Goal: Information Seeking & Learning: Check status

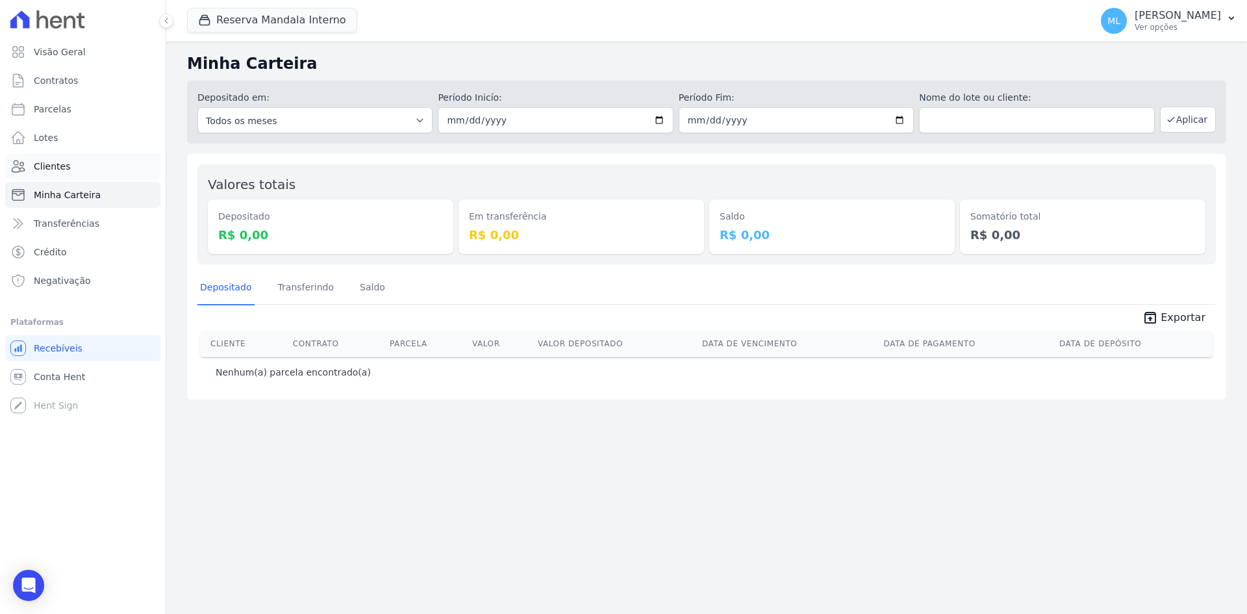
click at [88, 164] on link "Clientes" at bounding box center [82, 166] width 155 height 26
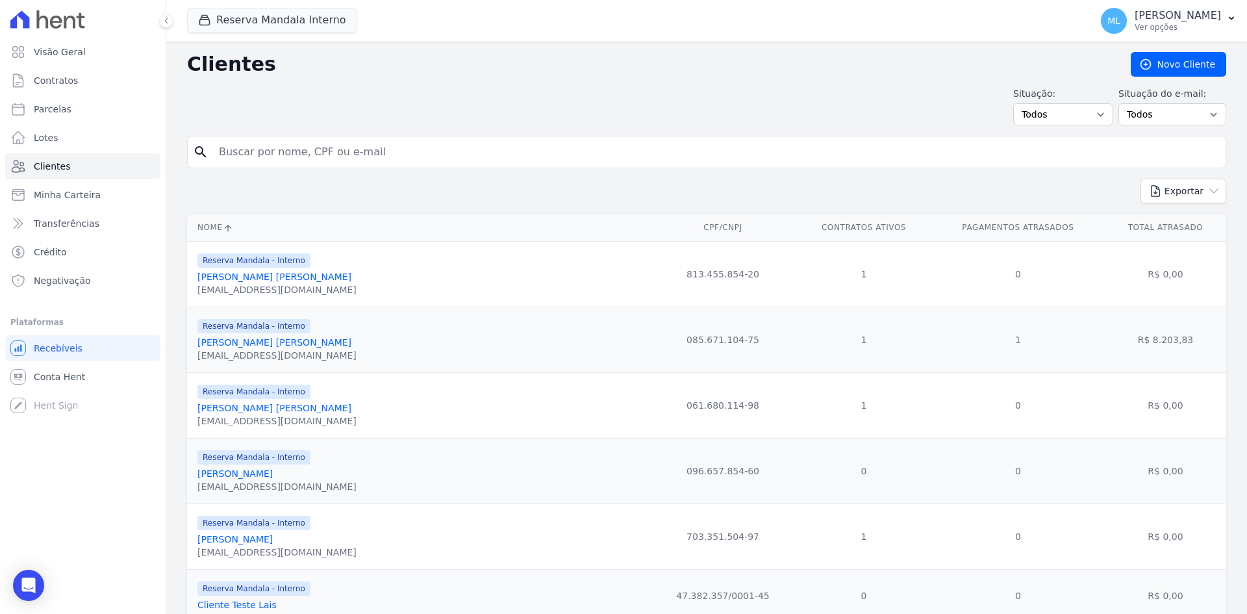
click at [290, 149] on input "search" at bounding box center [716, 152] width 1010 height 26
type input "[PERSON_NAME]"
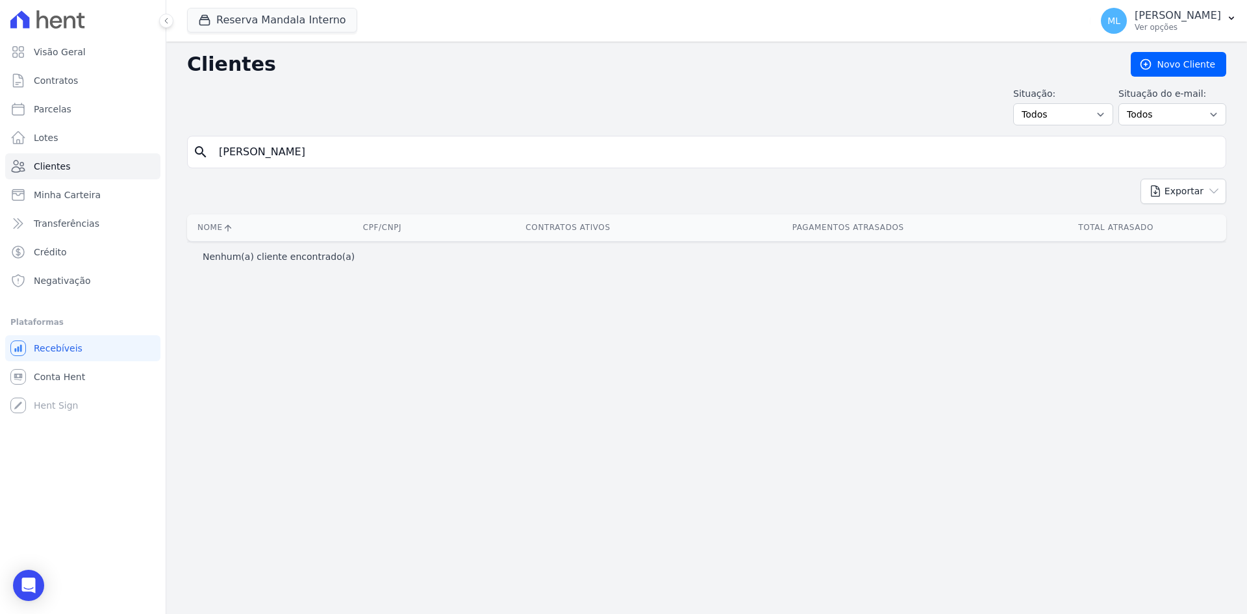
drag, startPoint x: 310, startPoint y: 150, endPoint x: 175, endPoint y: 142, distance: 134.7
click at [175, 142] on div "Clientes [GEOGRAPHIC_DATA] Situação: Todos Adimplentes Inadimplentes Situação d…" at bounding box center [706, 328] width 1081 height 572
click at [278, 19] on button "Reserva Mandala Interno" at bounding box center [272, 20] width 170 height 25
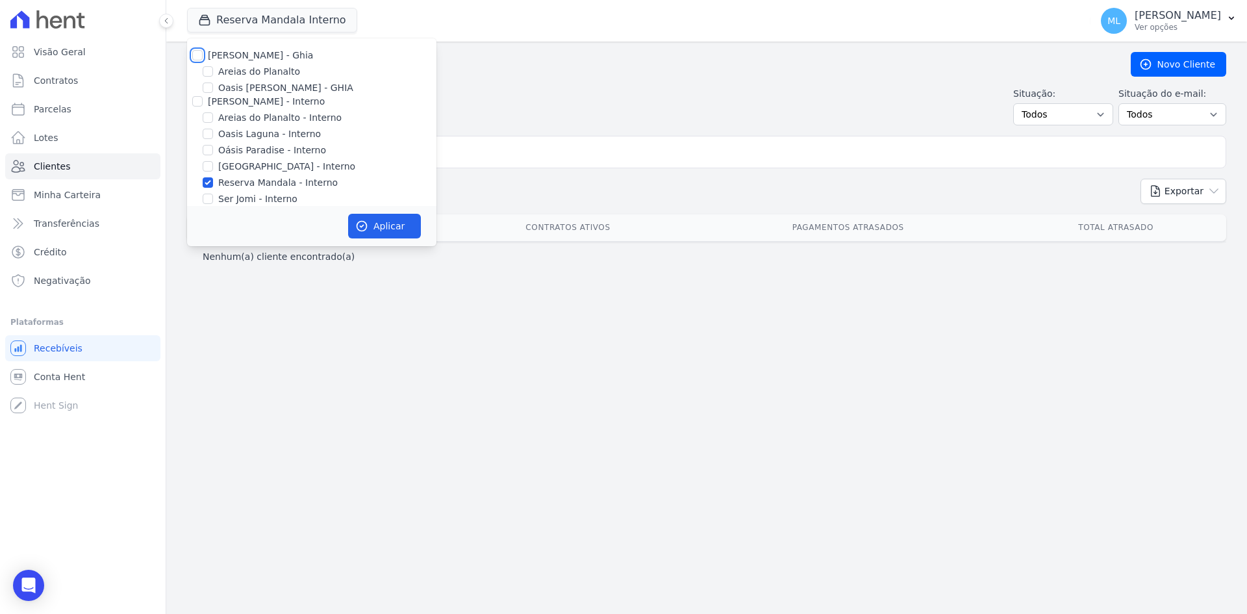
click at [196, 55] on input "[PERSON_NAME] - Ghia" at bounding box center [197, 55] width 10 height 10
checkbox input "true"
click at [198, 96] on div at bounding box center [197, 101] width 10 height 13
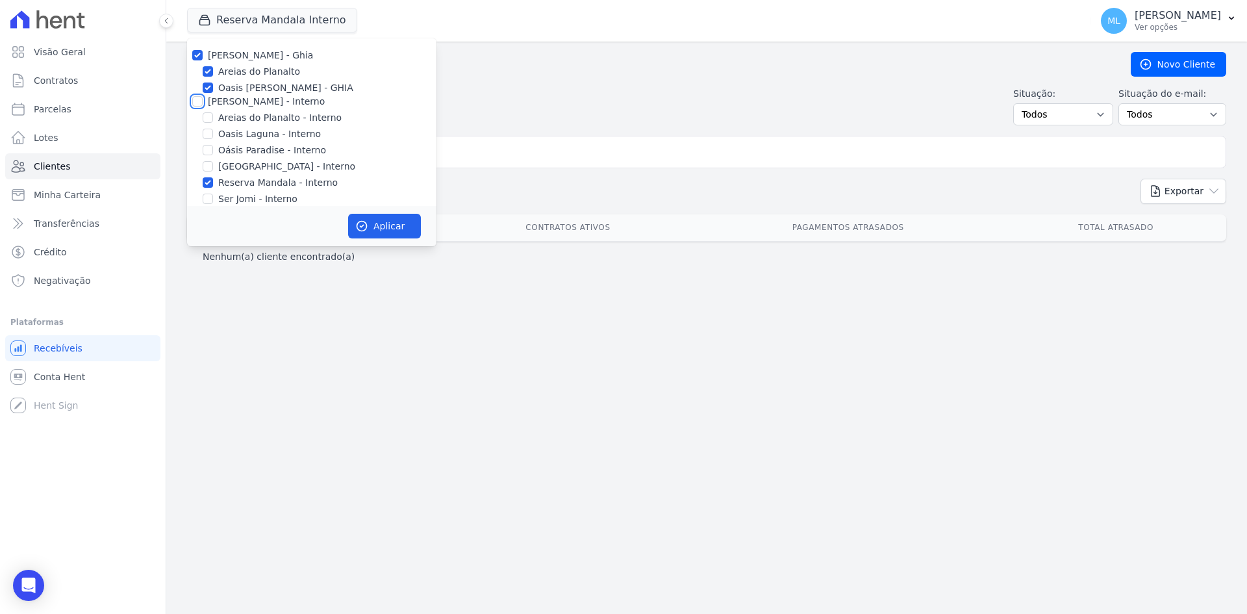
click at [198, 97] on input "[PERSON_NAME] - Interno" at bounding box center [197, 101] width 10 height 10
checkbox input "true"
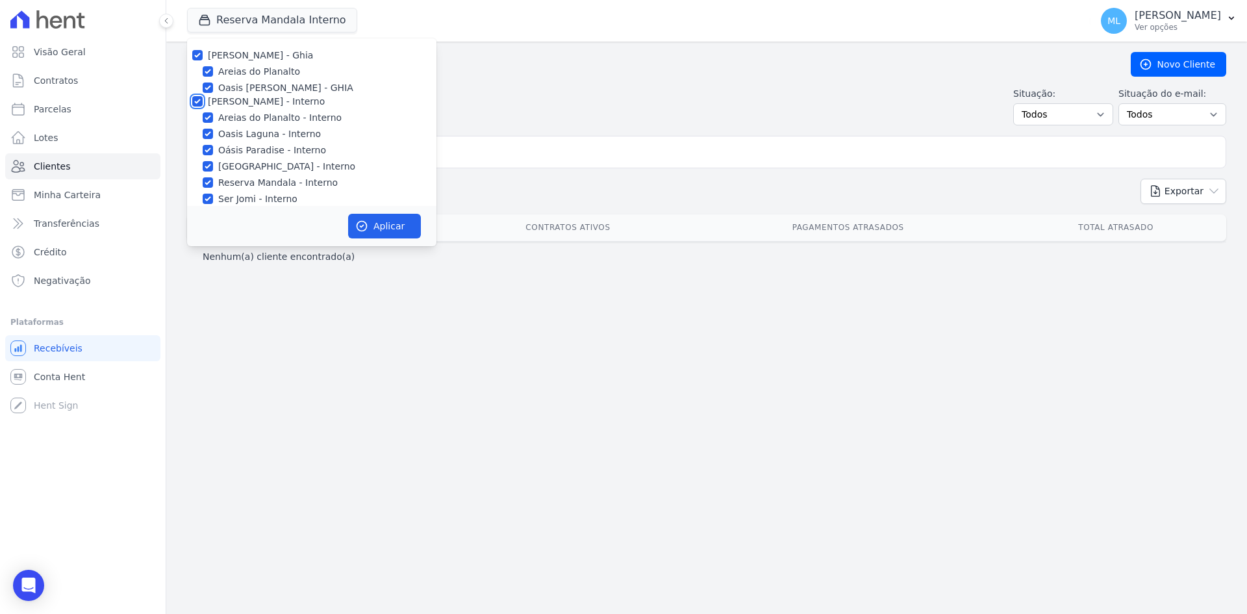
checkbox input "true"
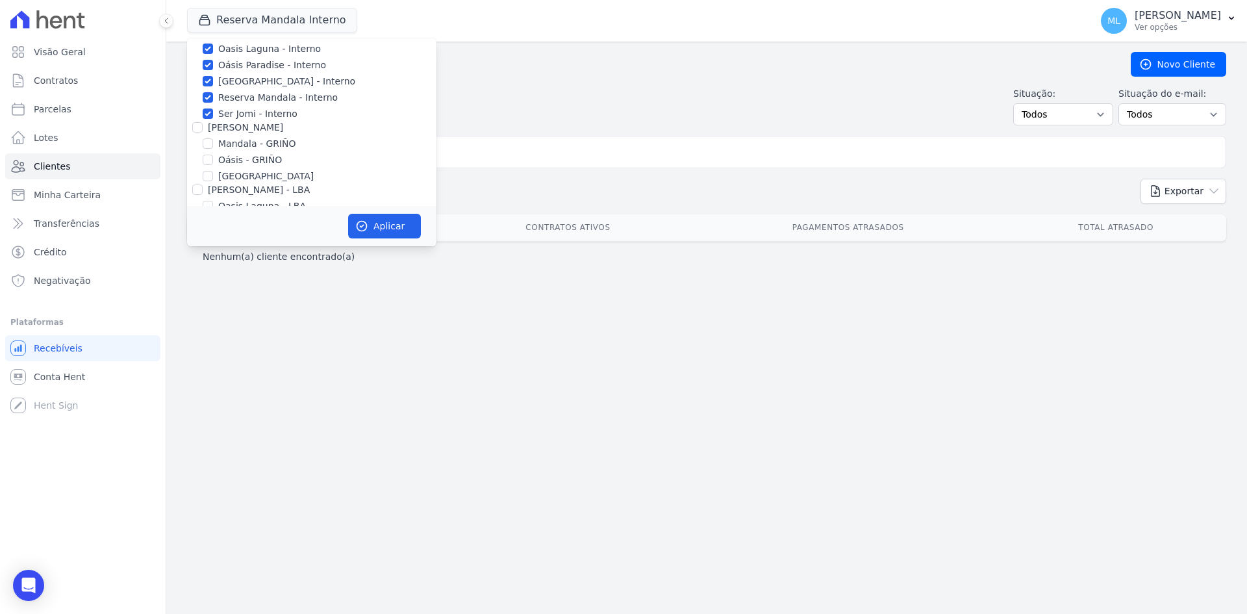
scroll to position [168, 0]
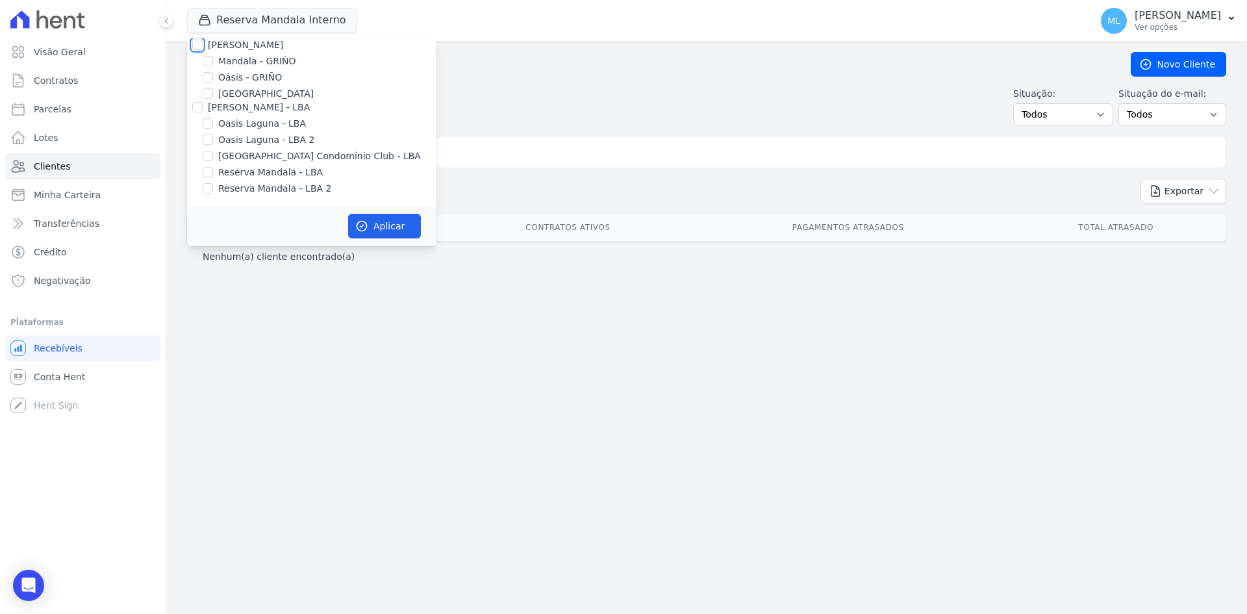
click at [198, 45] on input "[PERSON_NAME]" at bounding box center [197, 45] width 10 height 10
checkbox input "true"
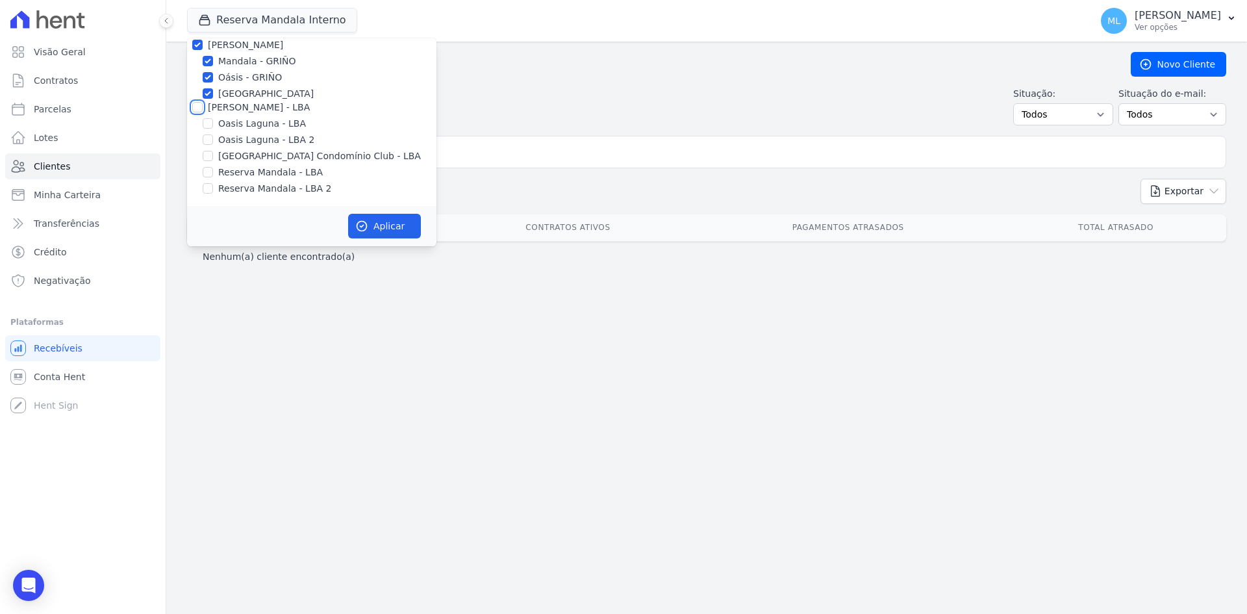
click at [199, 108] on input "[PERSON_NAME] - LBA" at bounding box center [197, 107] width 10 height 10
checkbox input "true"
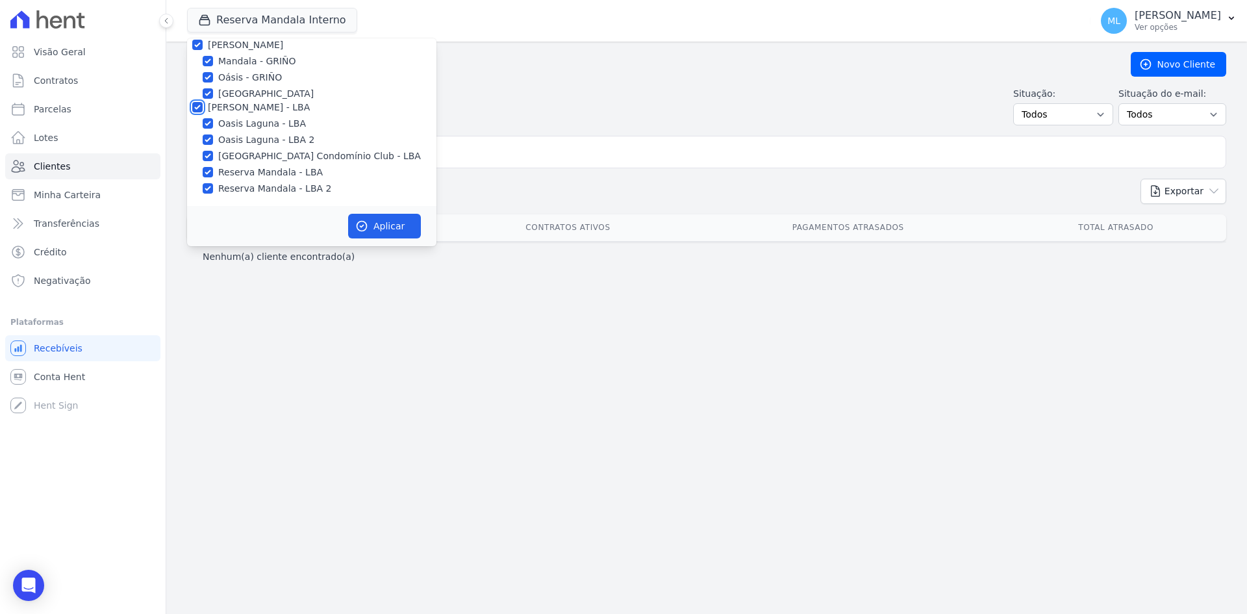
checkbox input "true"
click at [377, 226] on button "Aplicar" at bounding box center [384, 226] width 73 height 25
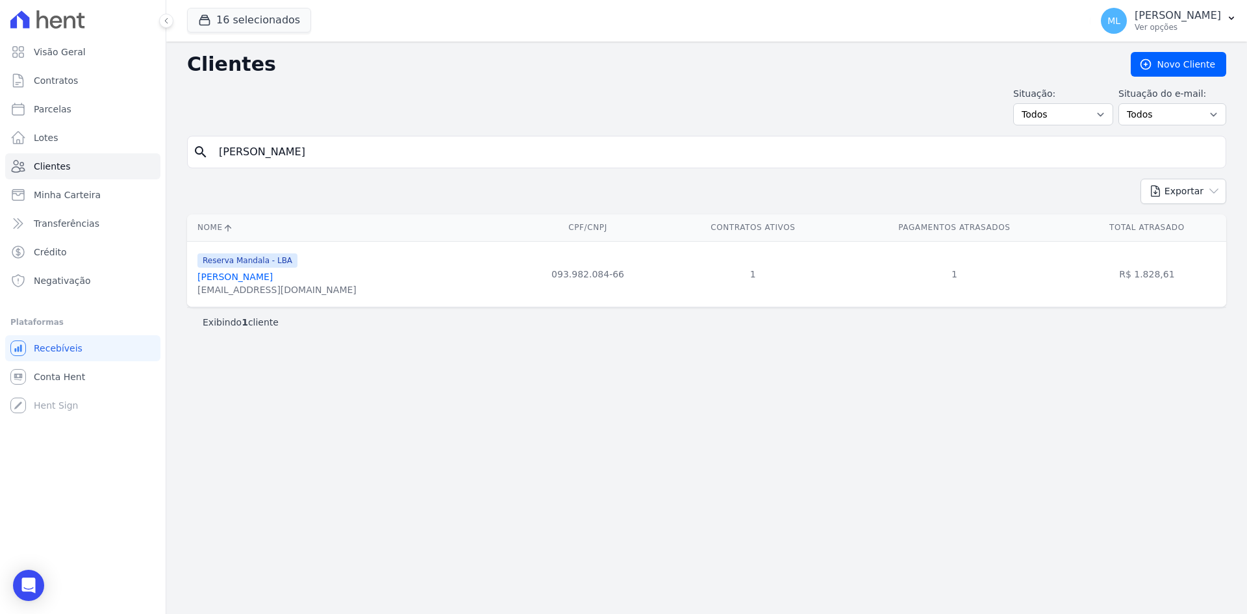
click at [273, 280] on link "[PERSON_NAME]" at bounding box center [235, 277] width 75 height 10
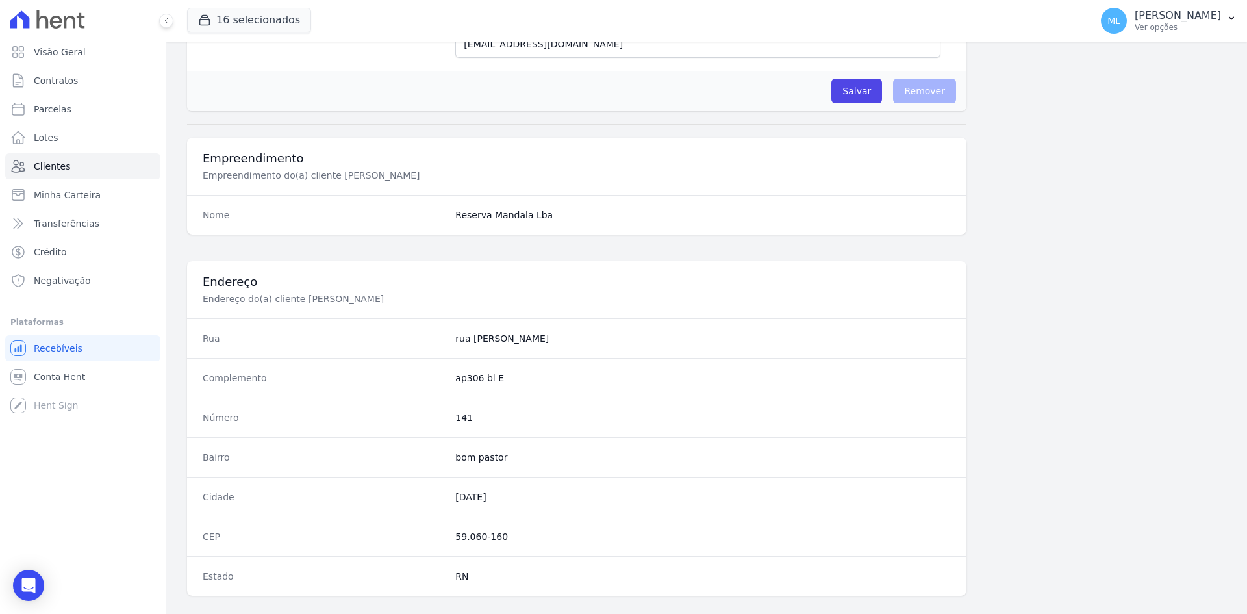
scroll to position [602, 0]
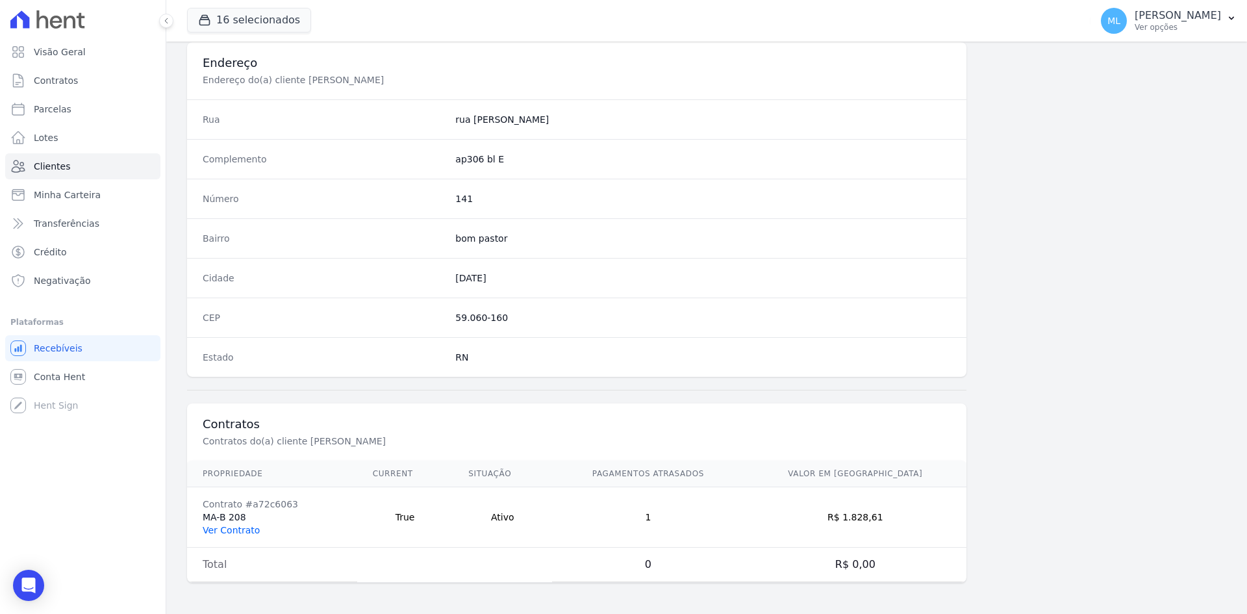
click at [246, 528] on link "Ver Contrato" at bounding box center [231, 530] width 57 height 10
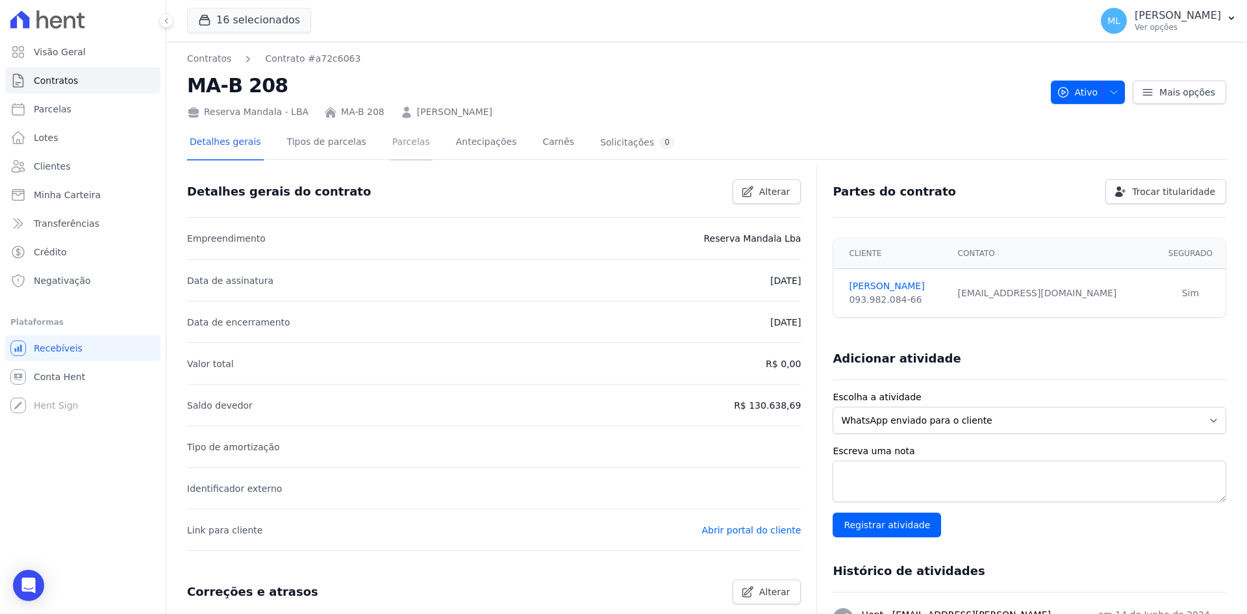
click at [392, 133] on link "Parcelas" at bounding box center [411, 143] width 43 height 34
click at [392, 145] on link "Parcelas" at bounding box center [411, 143] width 43 height 34
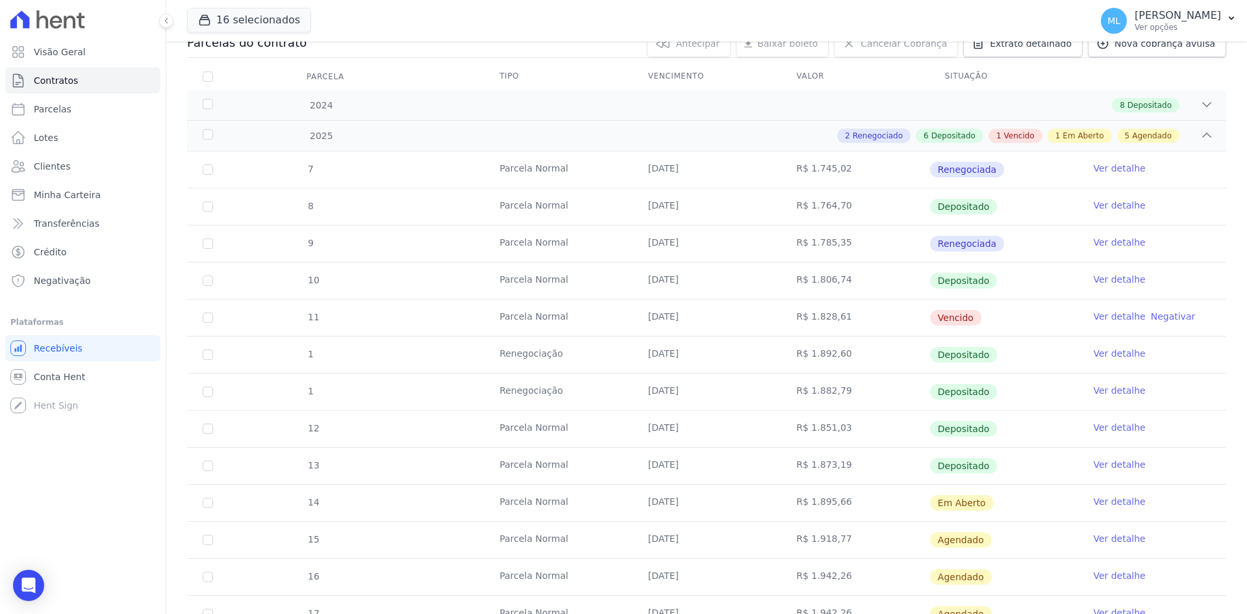
scroll to position [130, 0]
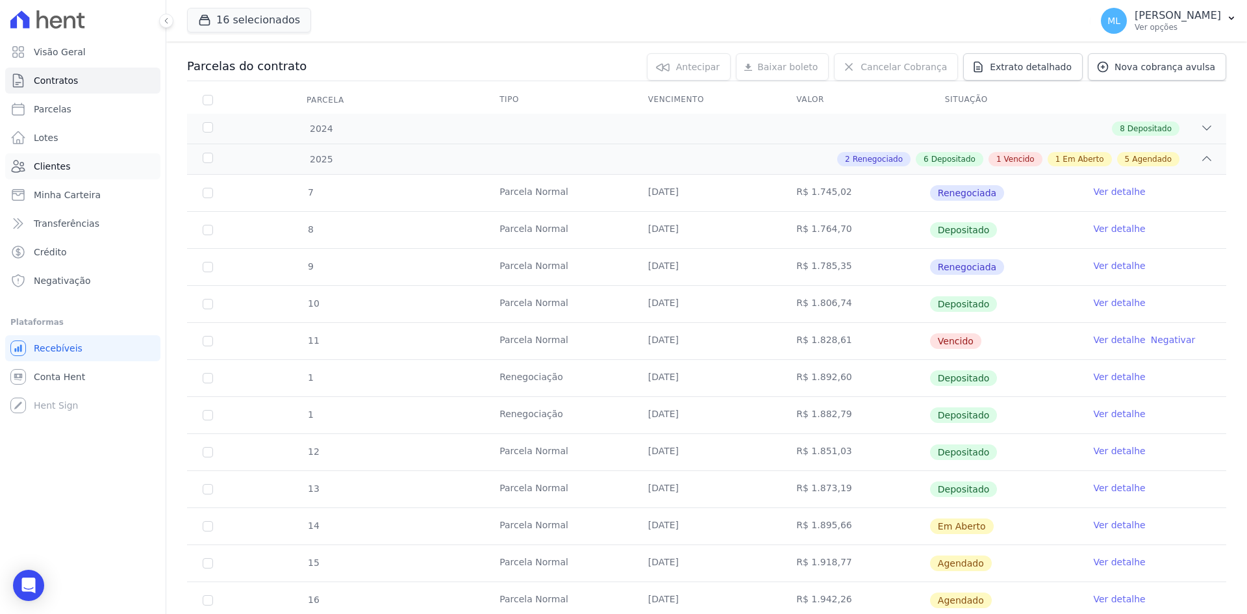
click at [88, 155] on link "Clientes" at bounding box center [82, 166] width 155 height 26
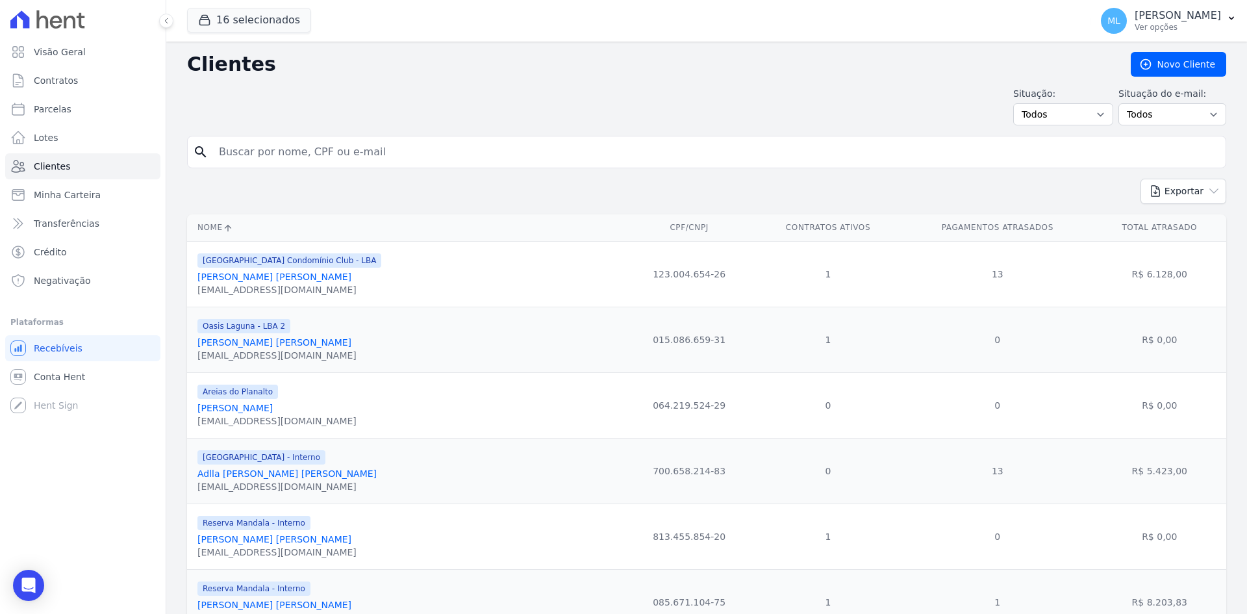
click at [314, 145] on input "search" at bounding box center [716, 152] width 1010 height 26
type input "fernada"
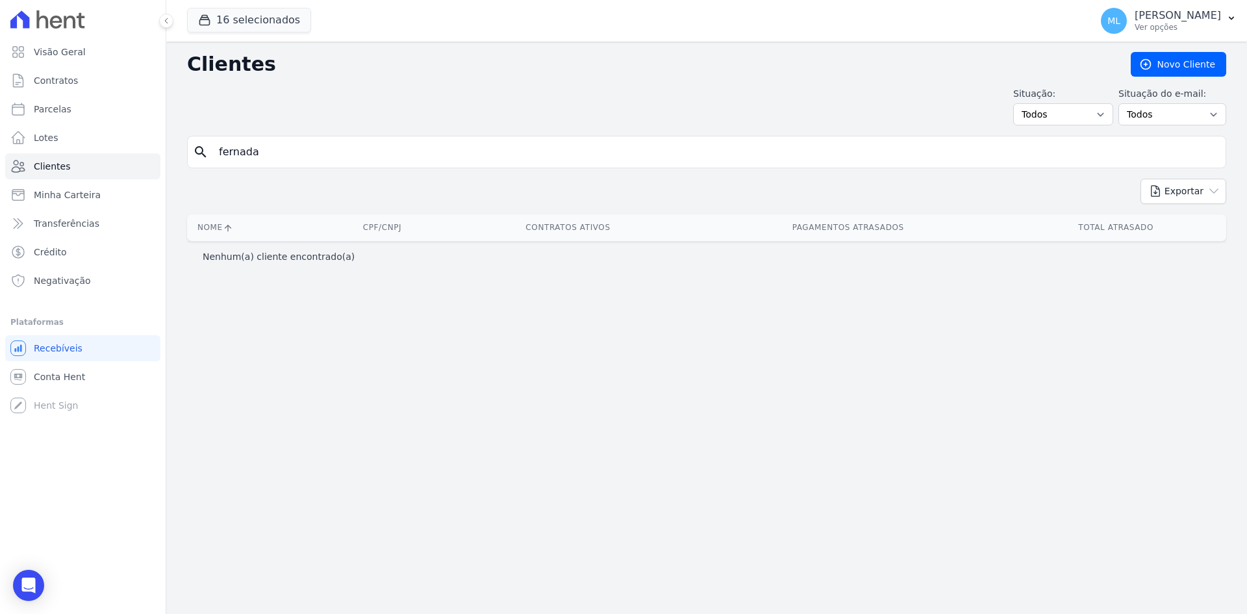
drag, startPoint x: 314, startPoint y: 145, endPoint x: 322, endPoint y: 147, distance: 8.0
click at [321, 147] on input "fernada" at bounding box center [716, 152] width 1010 height 26
type input "f"
type input "feitosa"
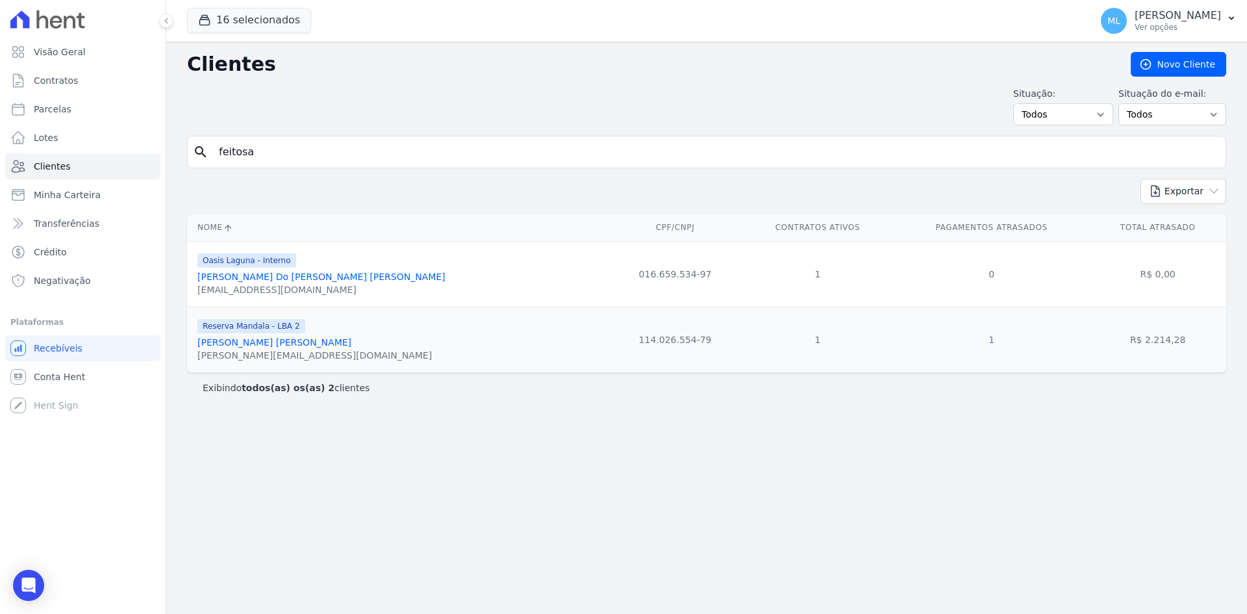
click at [294, 342] on link "[PERSON_NAME] [PERSON_NAME]" at bounding box center [275, 342] width 154 height 10
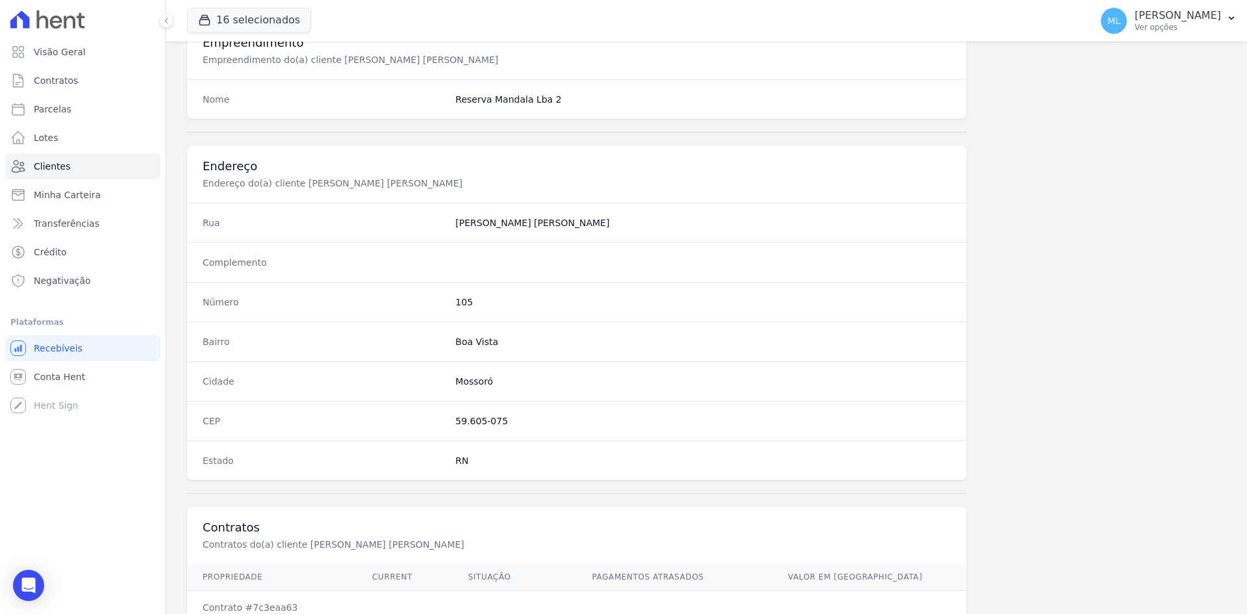
scroll to position [602, 0]
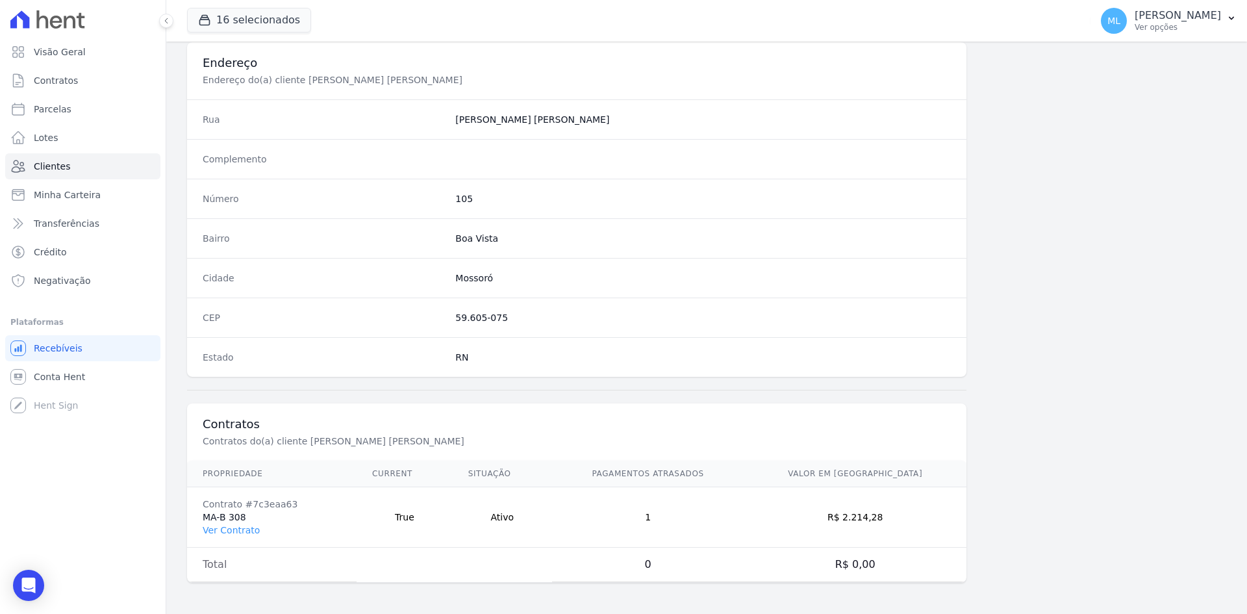
click at [221, 537] on td "Contrato #7c3eaa63 MA-B 308 Ver Contrato" at bounding box center [272, 517] width 170 height 60
click at [236, 531] on link "Ver Contrato" at bounding box center [231, 530] width 57 height 10
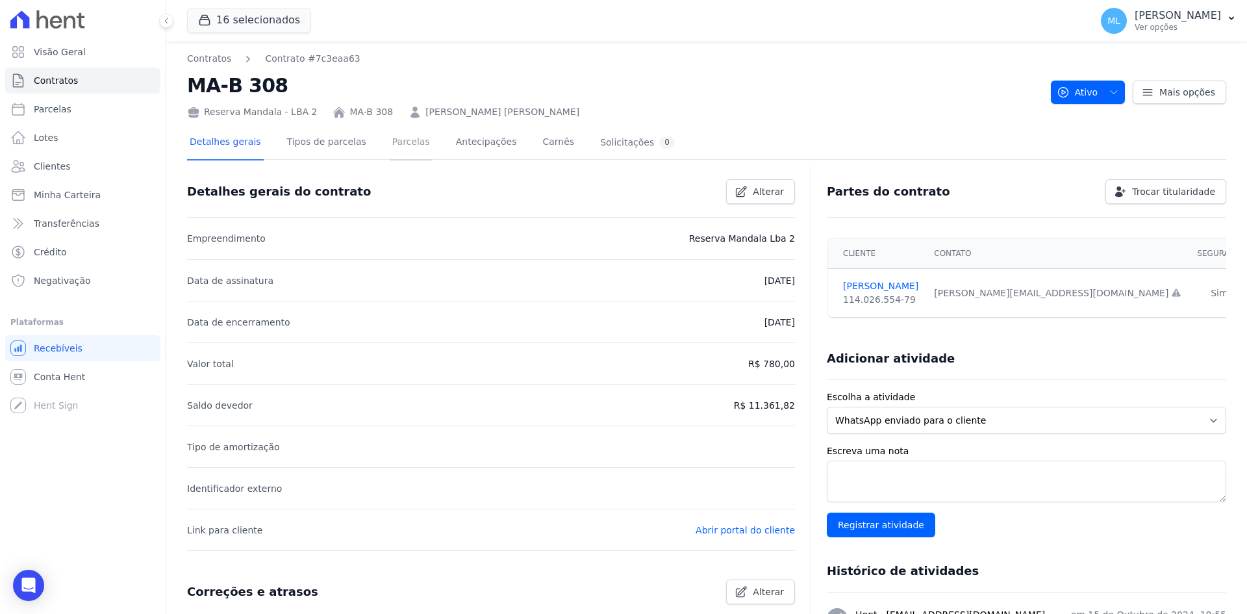
click at [392, 155] on link "Parcelas" at bounding box center [411, 143] width 43 height 34
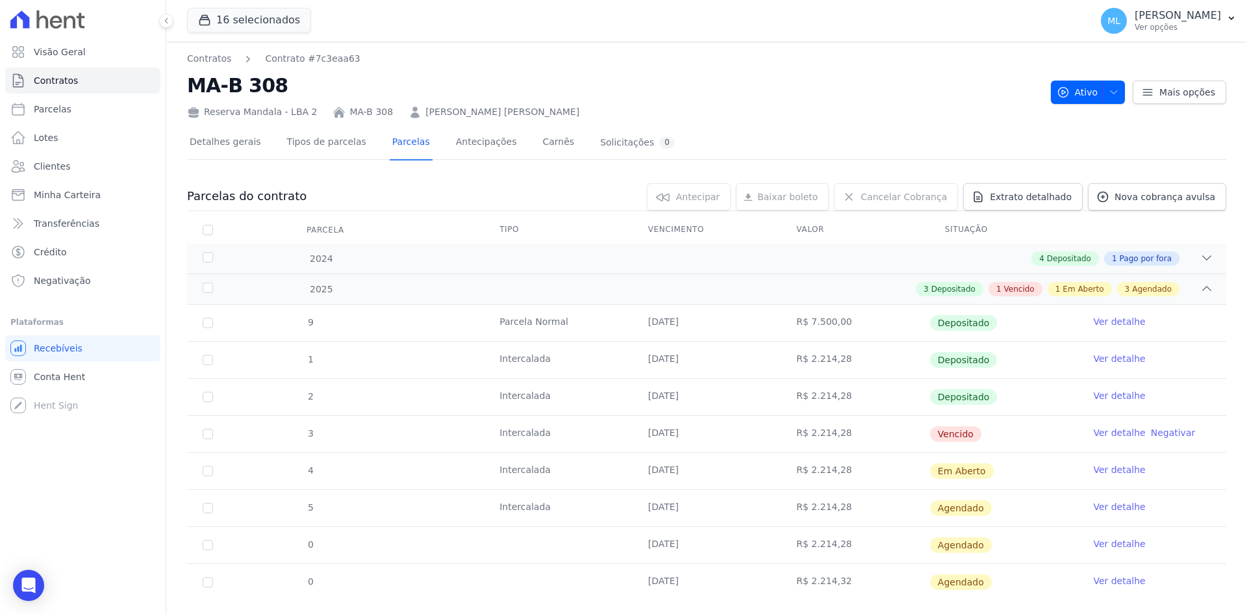
click at [1121, 433] on link "Ver detalhe" at bounding box center [1119, 432] width 52 height 13
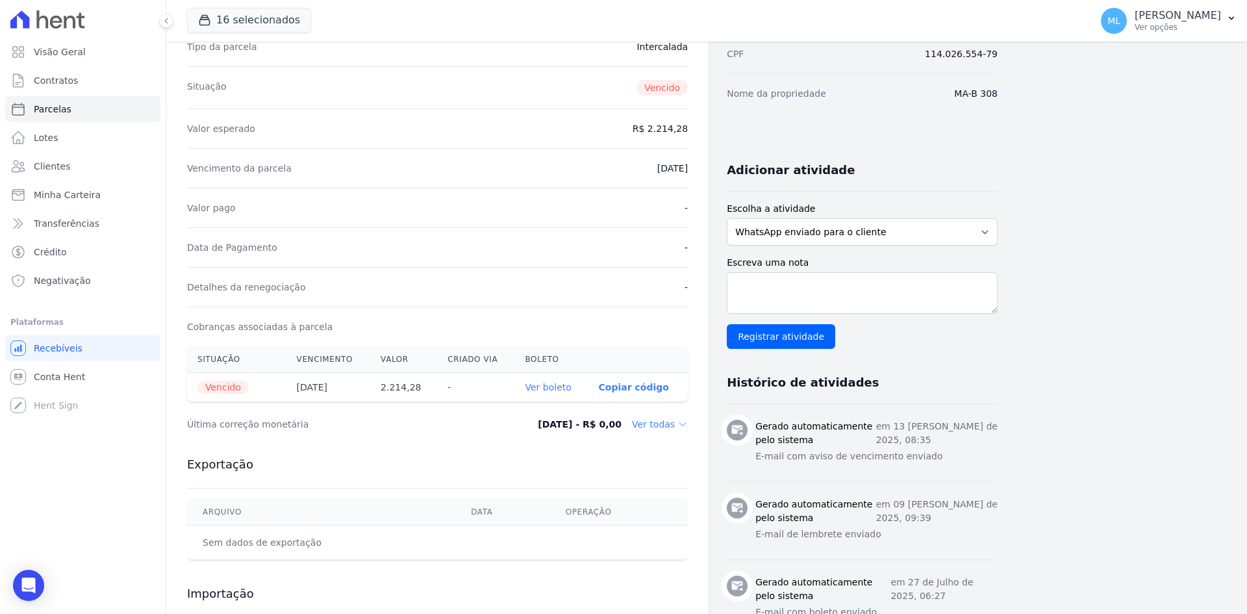
scroll to position [195, 0]
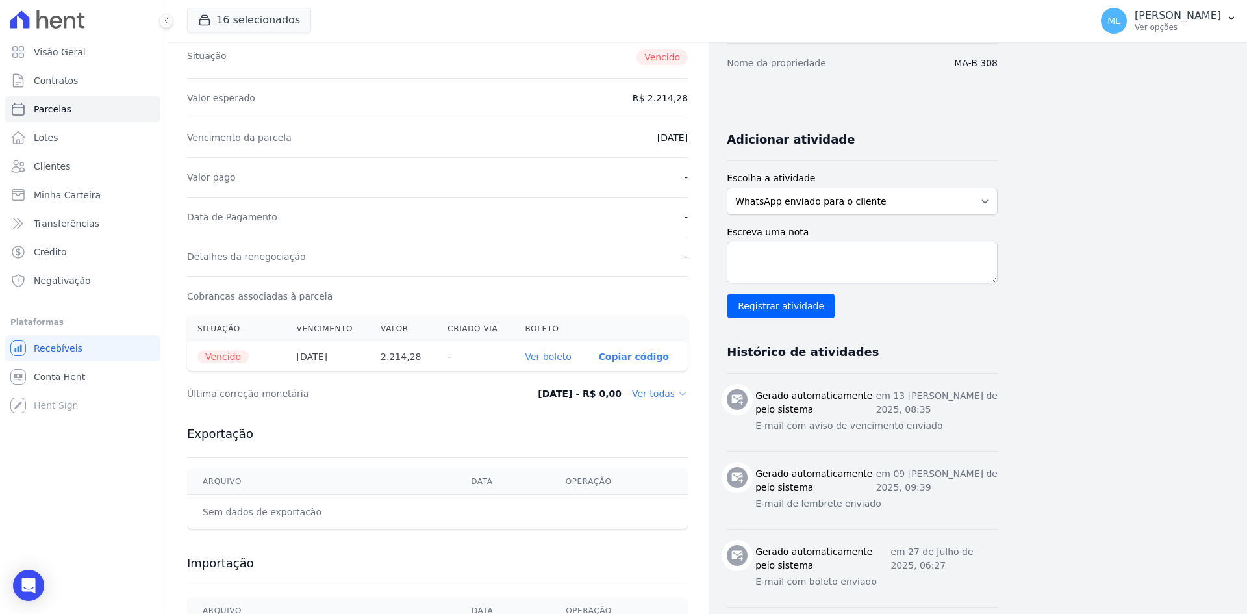
click at [557, 359] on link "Ver boleto" at bounding box center [549, 356] width 46 height 10
click at [77, 159] on link "Clientes" at bounding box center [82, 166] width 155 height 26
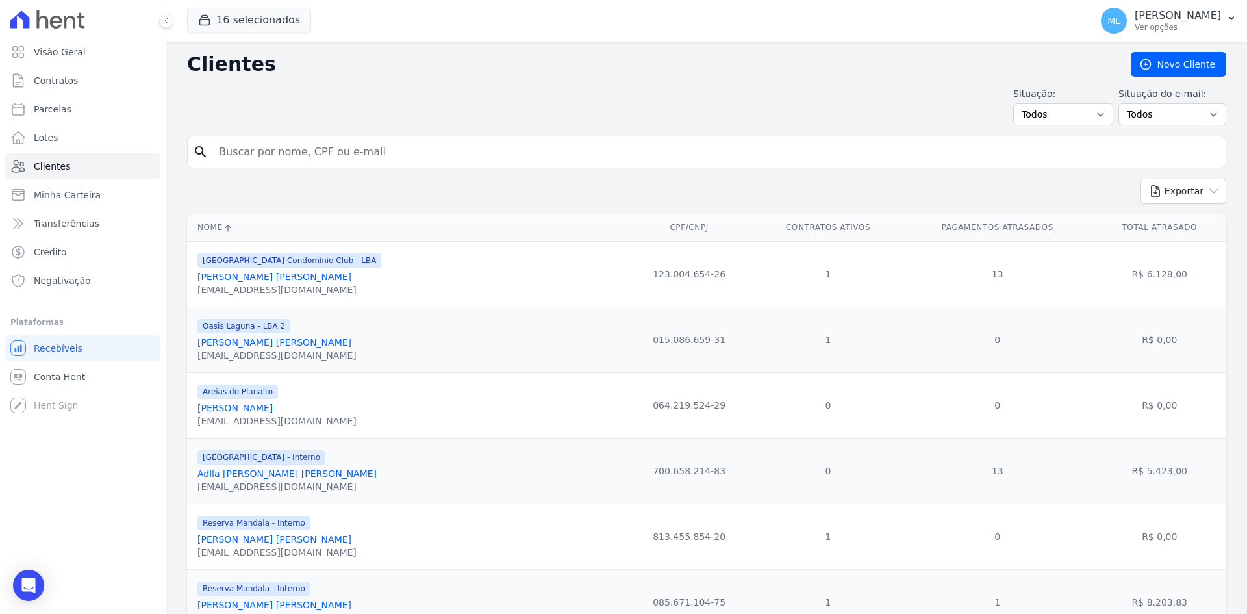
click at [309, 147] on input "search" at bounding box center [716, 152] width 1010 height 26
type input "[PERSON_NAME]"
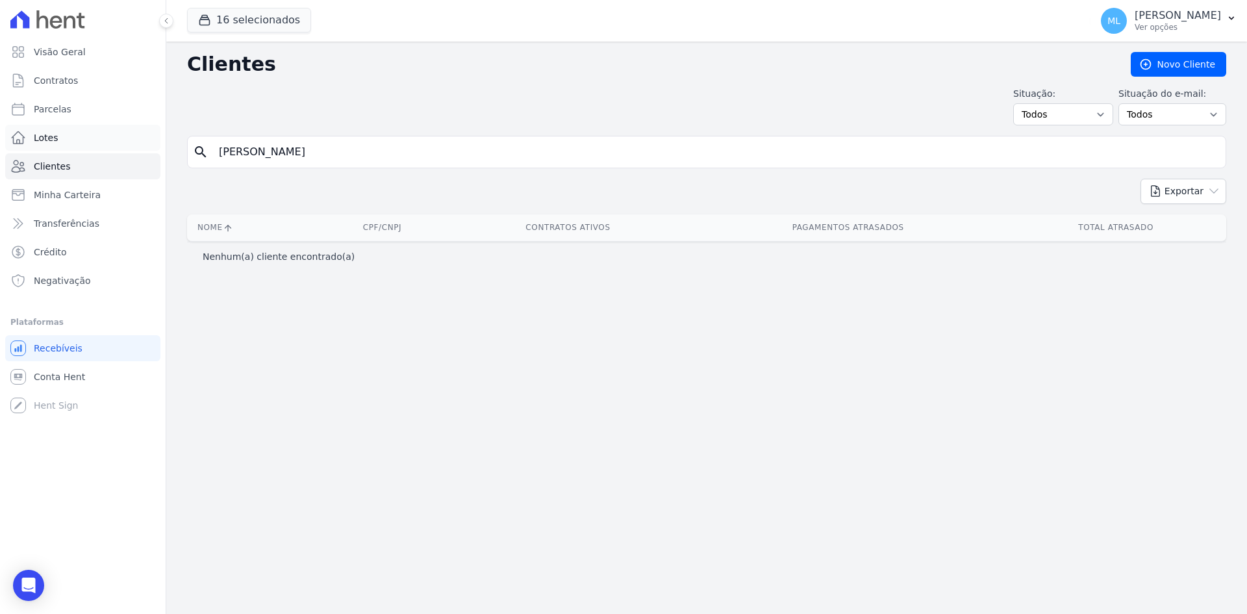
drag, startPoint x: 255, startPoint y: 150, endPoint x: 142, endPoint y: 144, distance: 113.8
click at [142, 144] on div "Visão Geral Contratos [GEOGRAPHIC_DATA] Lotes Clientes Minha Carteira Transferê…" at bounding box center [623, 307] width 1247 height 614
type input "[PERSON_NAME]"
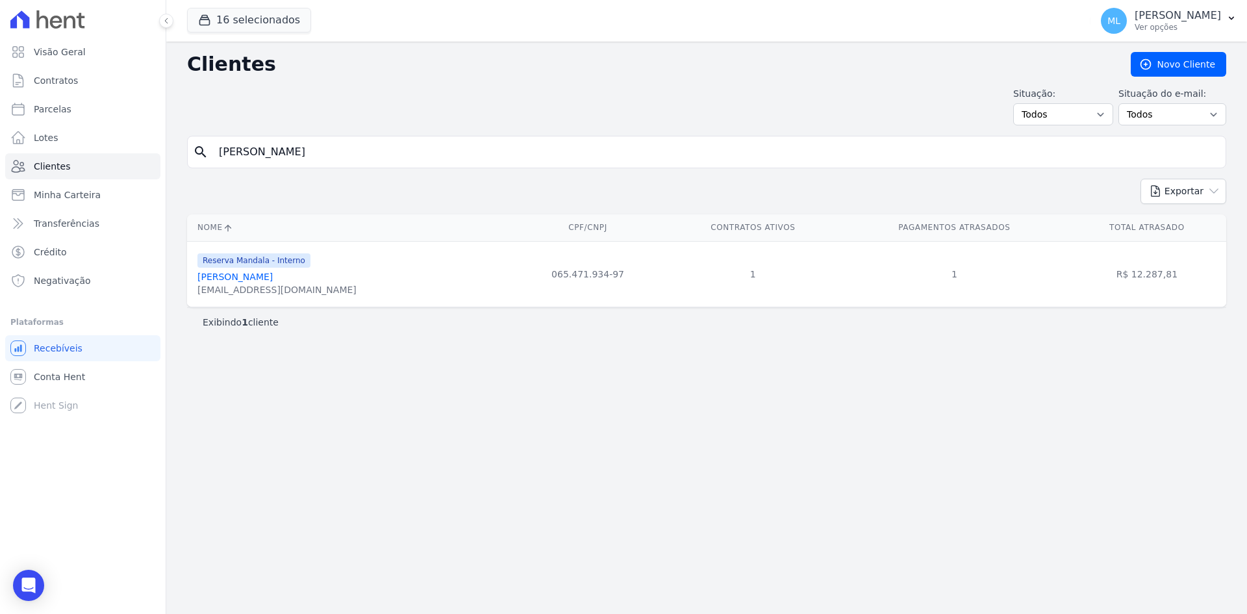
click at [273, 281] on link "[PERSON_NAME]" at bounding box center [235, 277] width 75 height 10
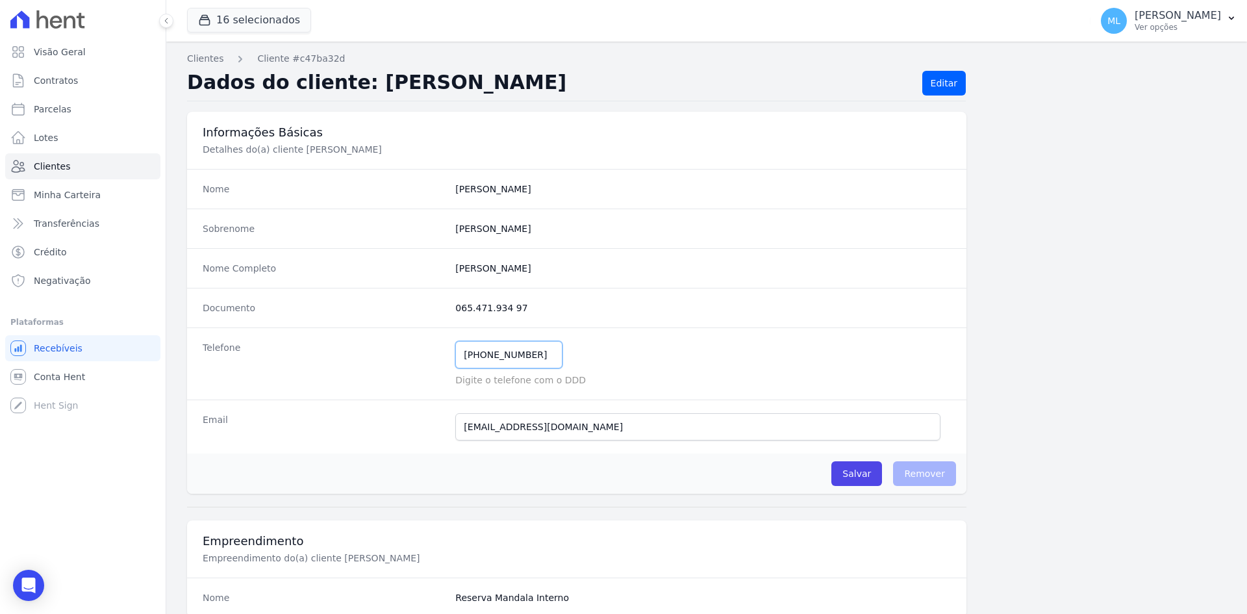
drag, startPoint x: 540, startPoint y: 361, endPoint x: 379, endPoint y: 340, distance: 162.4
click at [376, 348] on div "Telefone [PHONE_NUMBER] Mensagem de SMS ainda não enviada.. Mensagem de [PERSON…" at bounding box center [577, 363] width 780 height 72
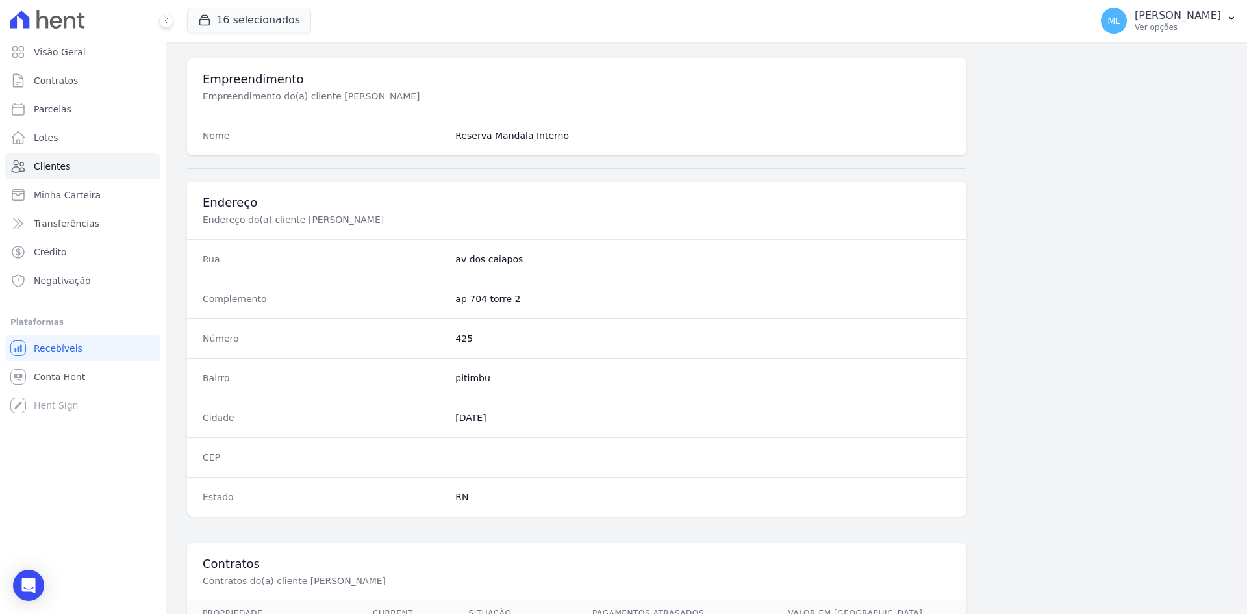
scroll to position [602, 0]
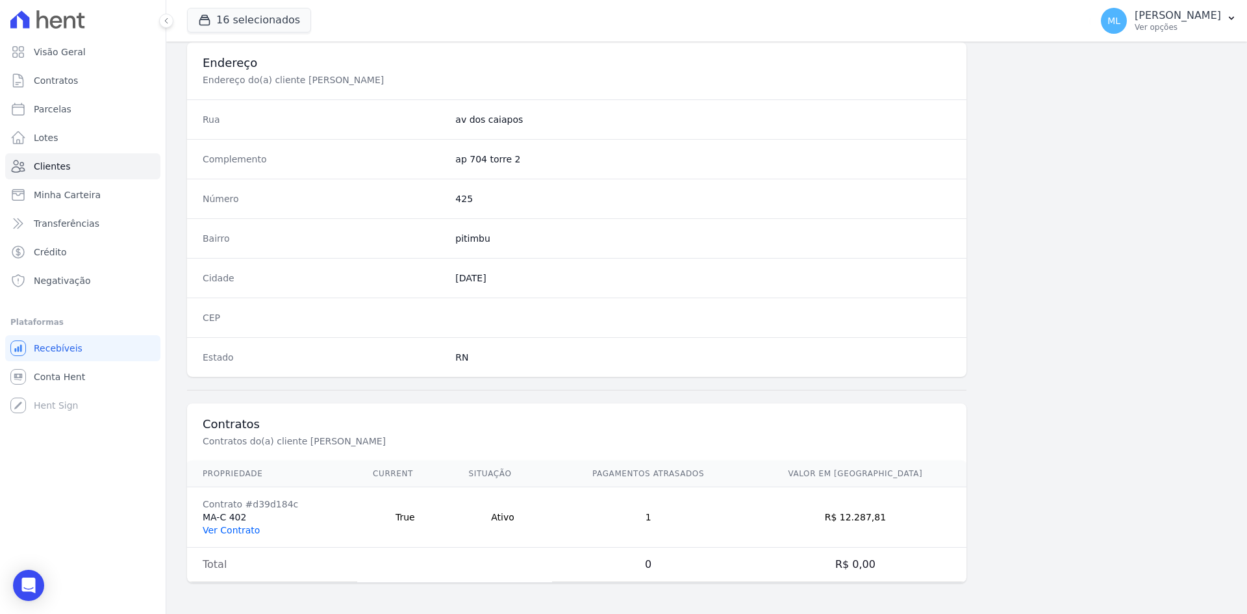
click at [229, 528] on link "Ver Contrato" at bounding box center [231, 530] width 57 height 10
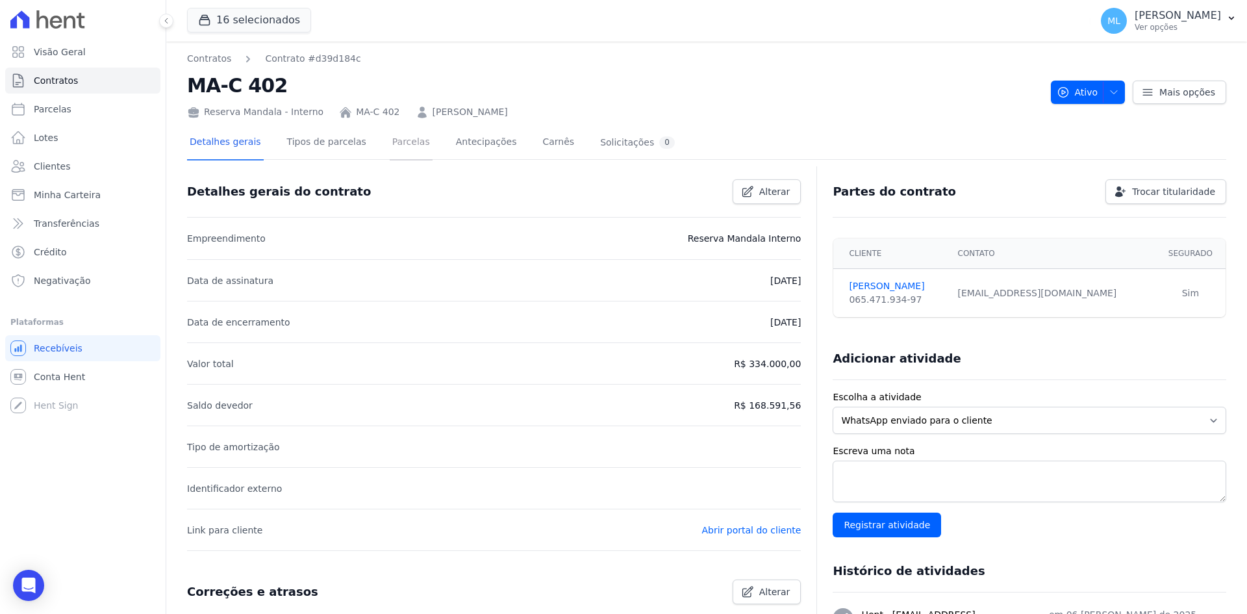
click at [390, 158] on link "Parcelas" at bounding box center [411, 143] width 43 height 34
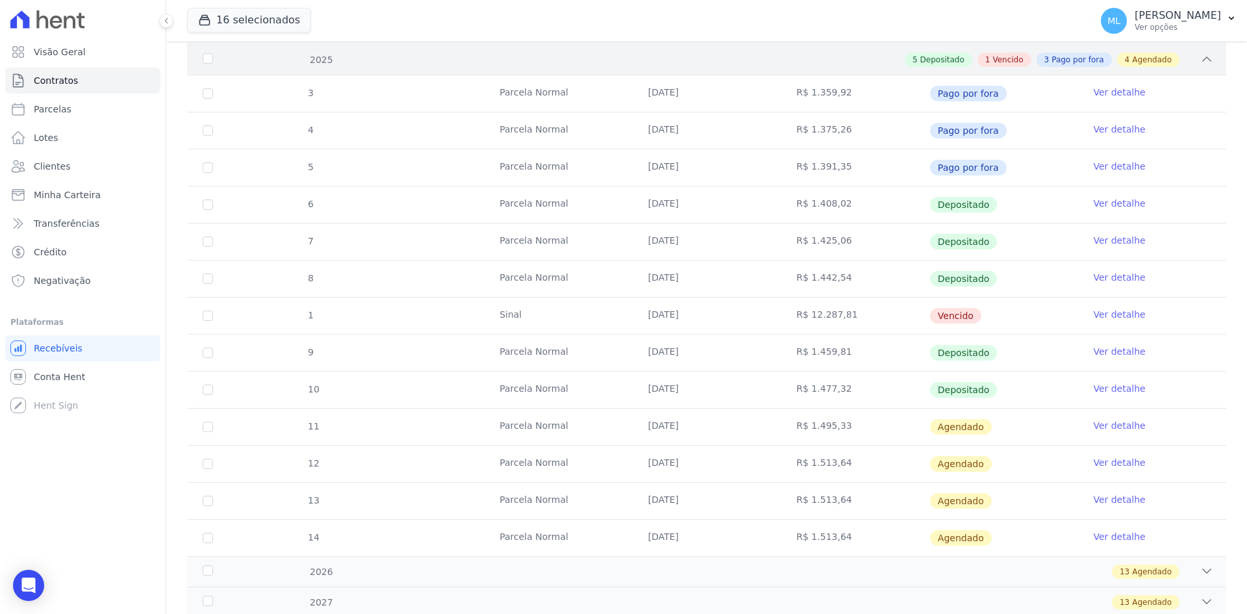
scroll to position [260, 0]
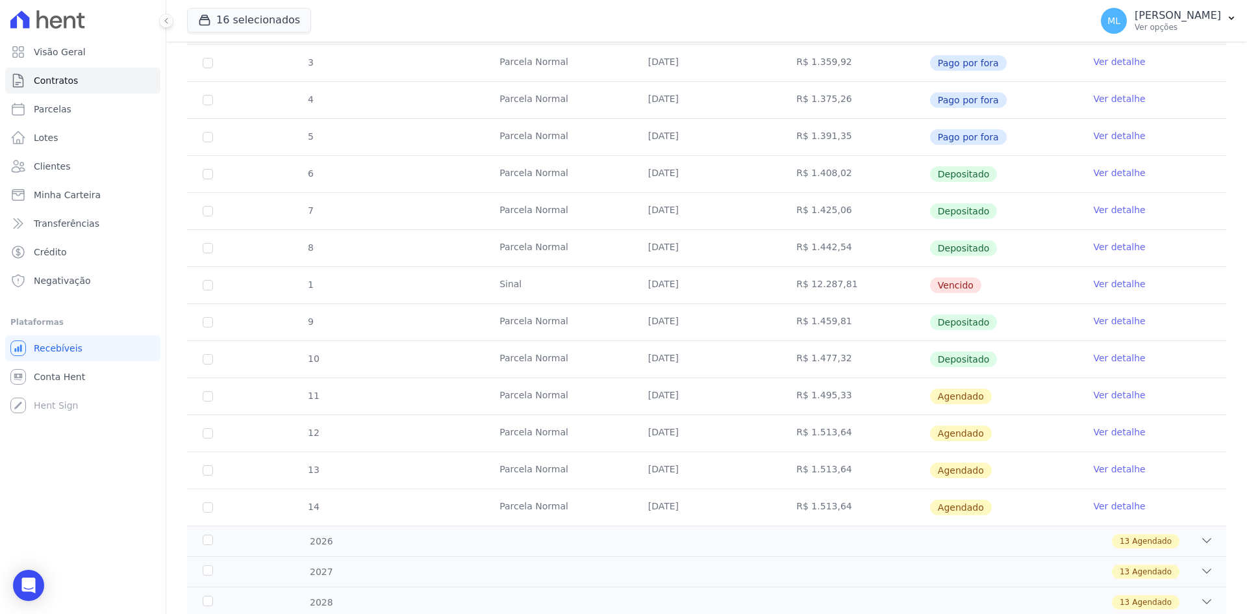
click at [1093, 288] on link "Ver detalhe" at bounding box center [1119, 283] width 52 height 13
